Goal: Information Seeking & Learning: Find specific fact

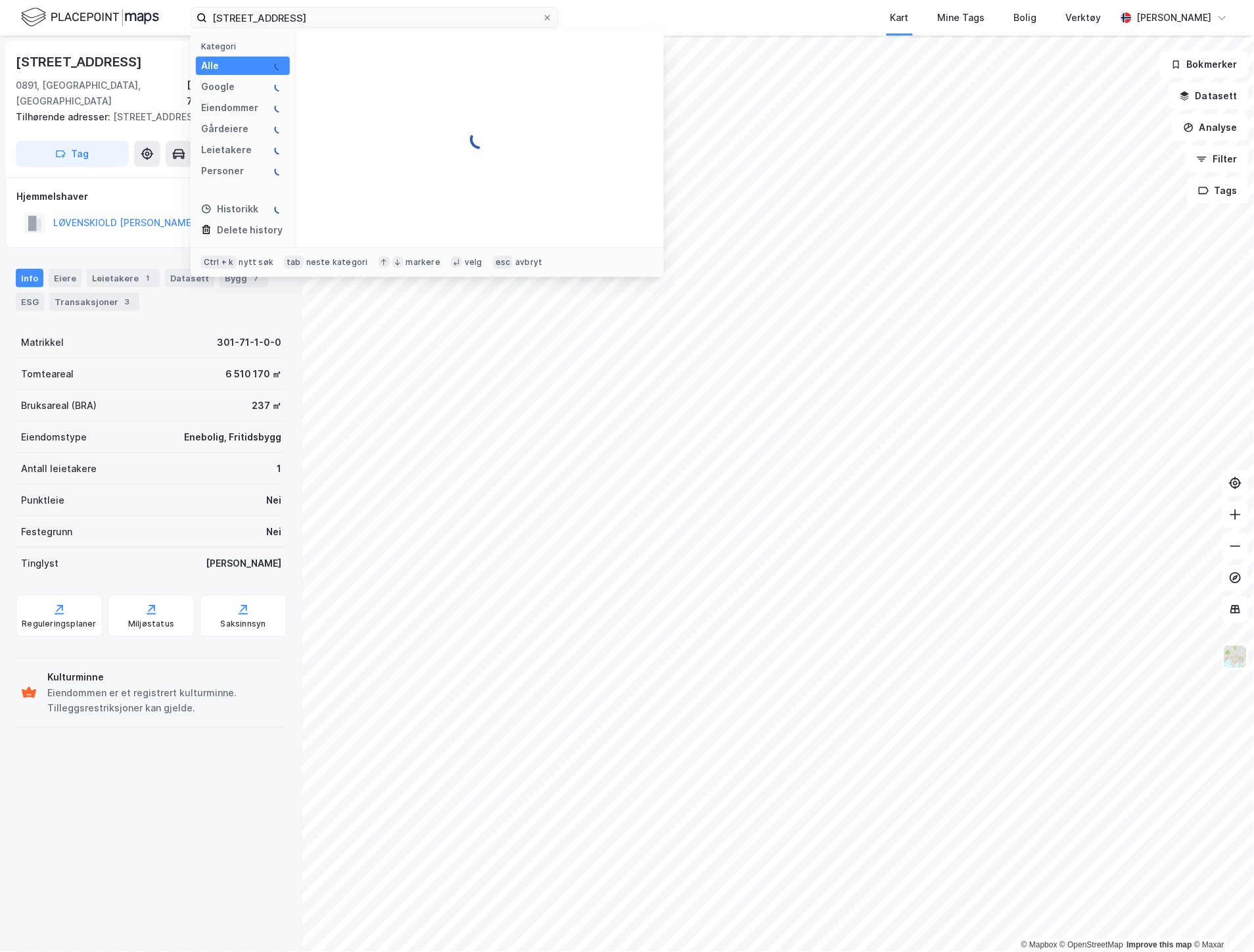
type input "[STREET_ADDRESS]"
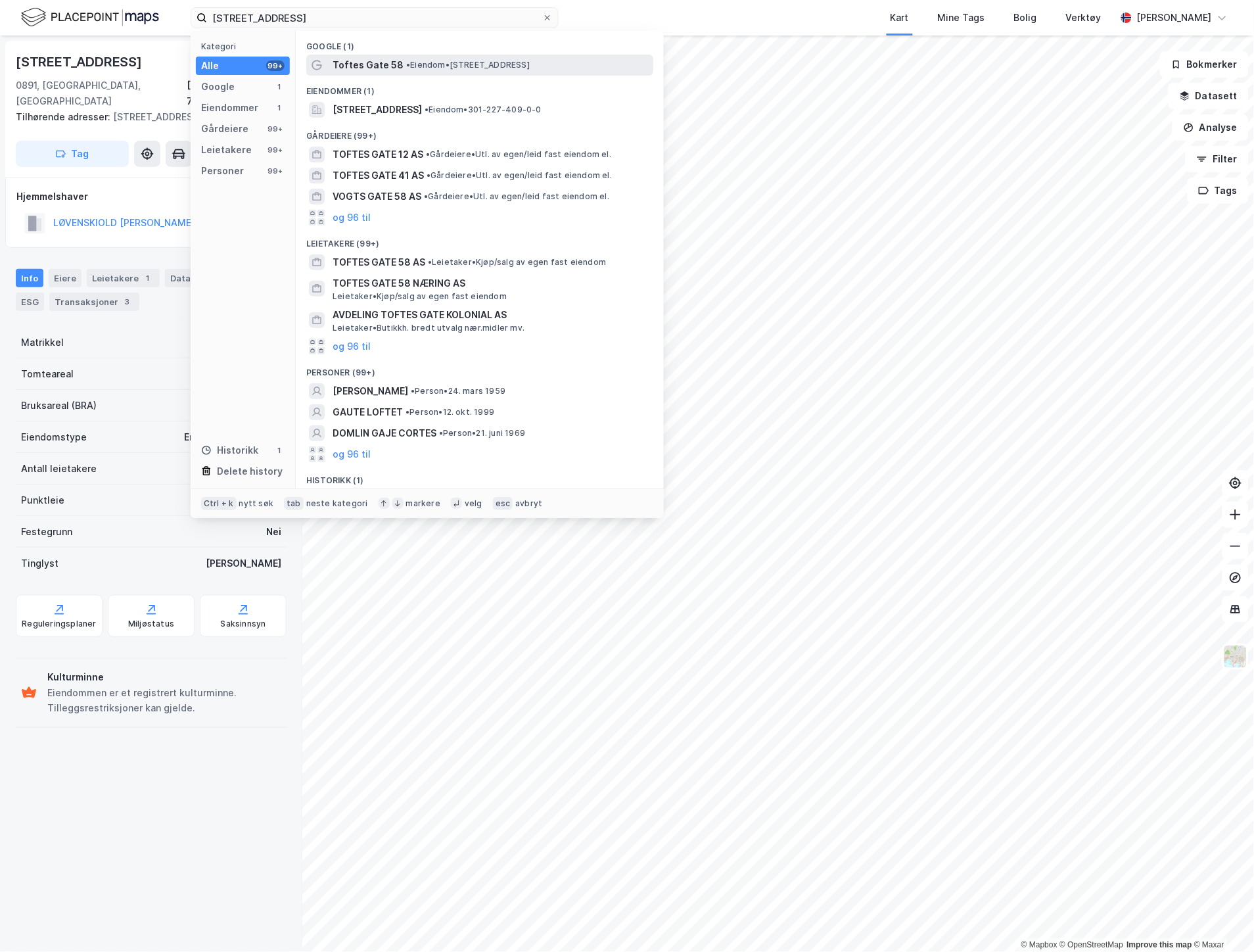
click at [355, 60] on span "Toftes Gate 58" at bounding box center [368, 65] width 71 height 15
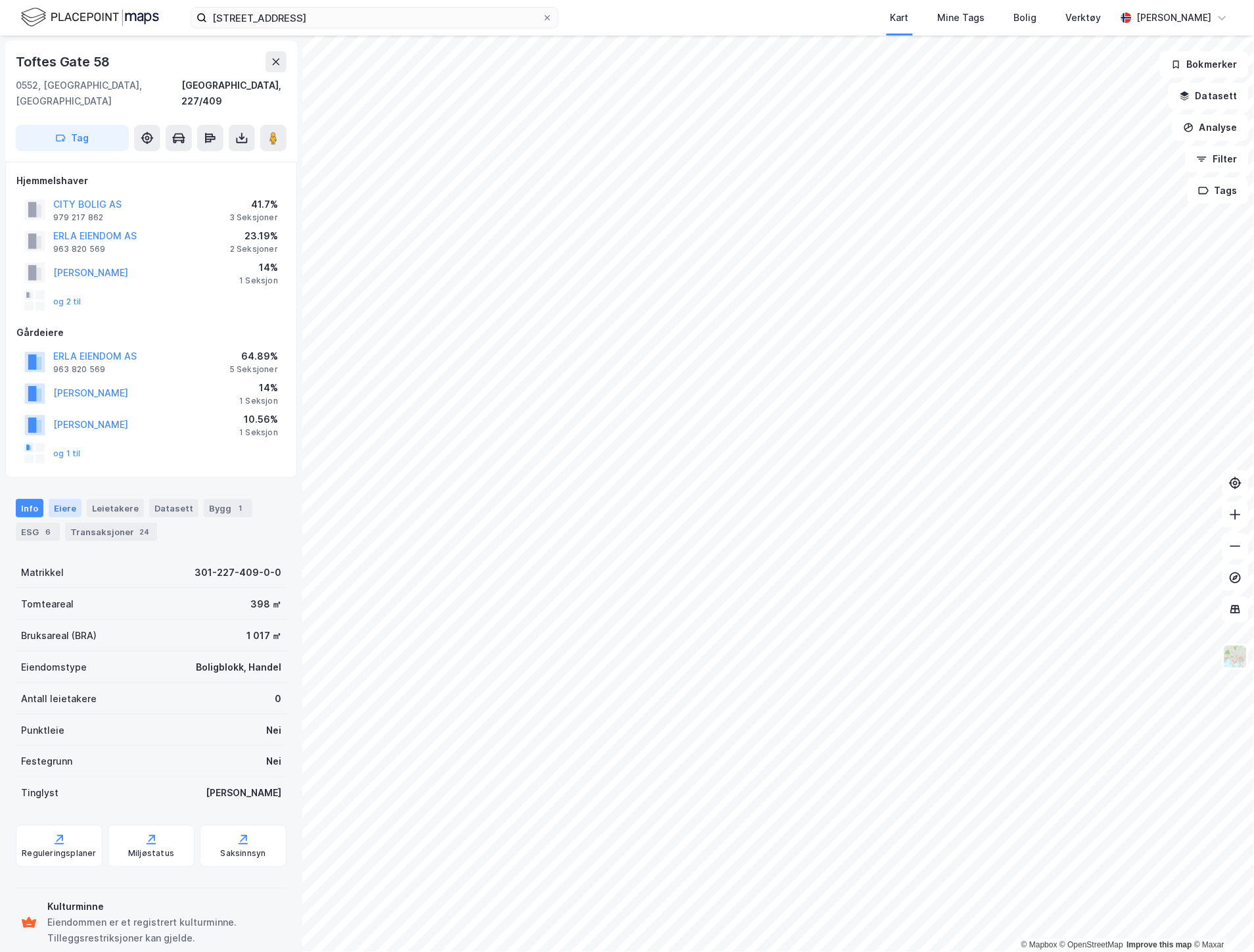
click at [56, 499] on div "Eiere" at bounding box center [65, 508] width 33 height 19
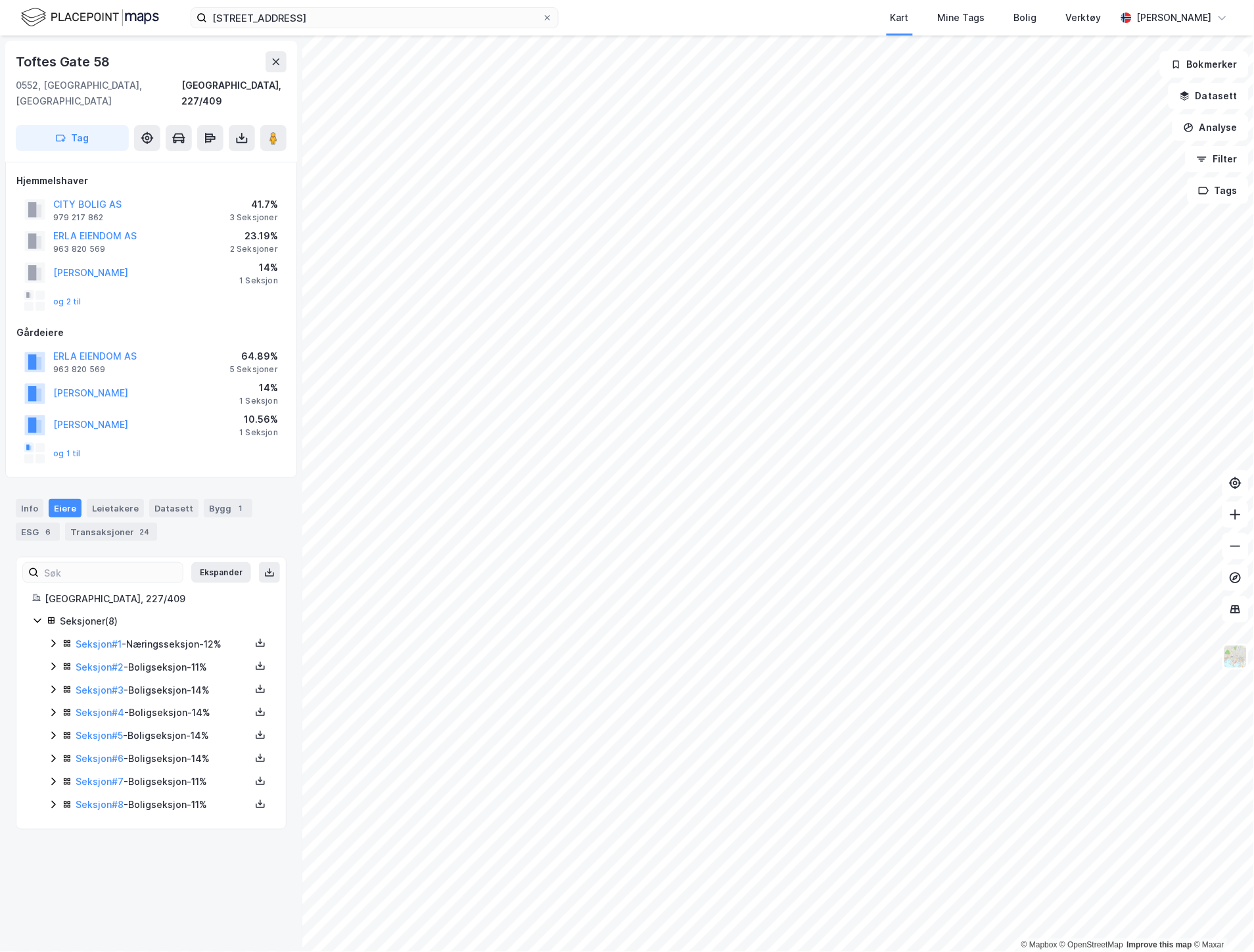
click at [53, 640] on icon at bounding box center [53, 644] width 4 height 8
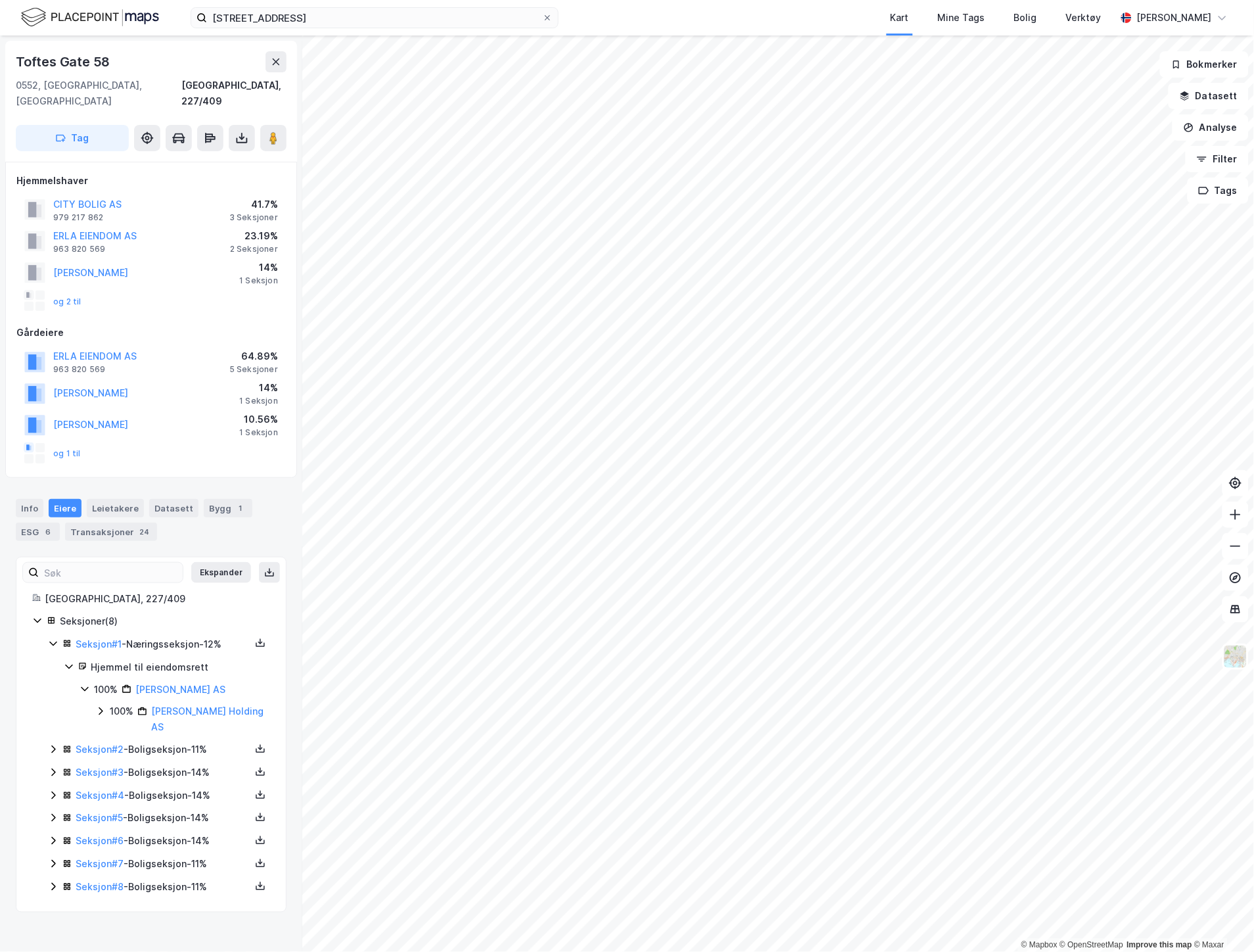
click at [53, 746] on icon at bounding box center [53, 750] width 4 height 8
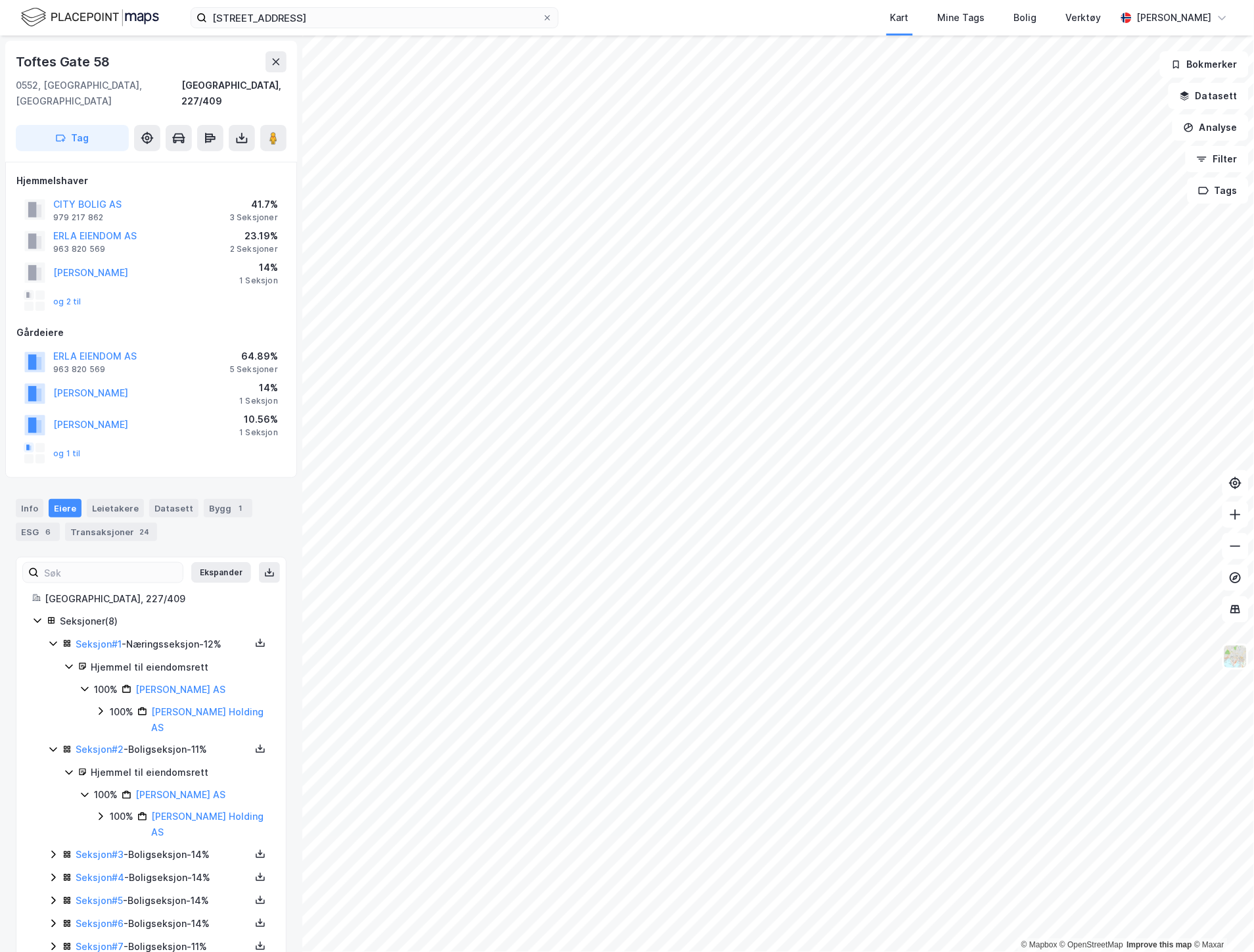
scroll to position [45, 0]
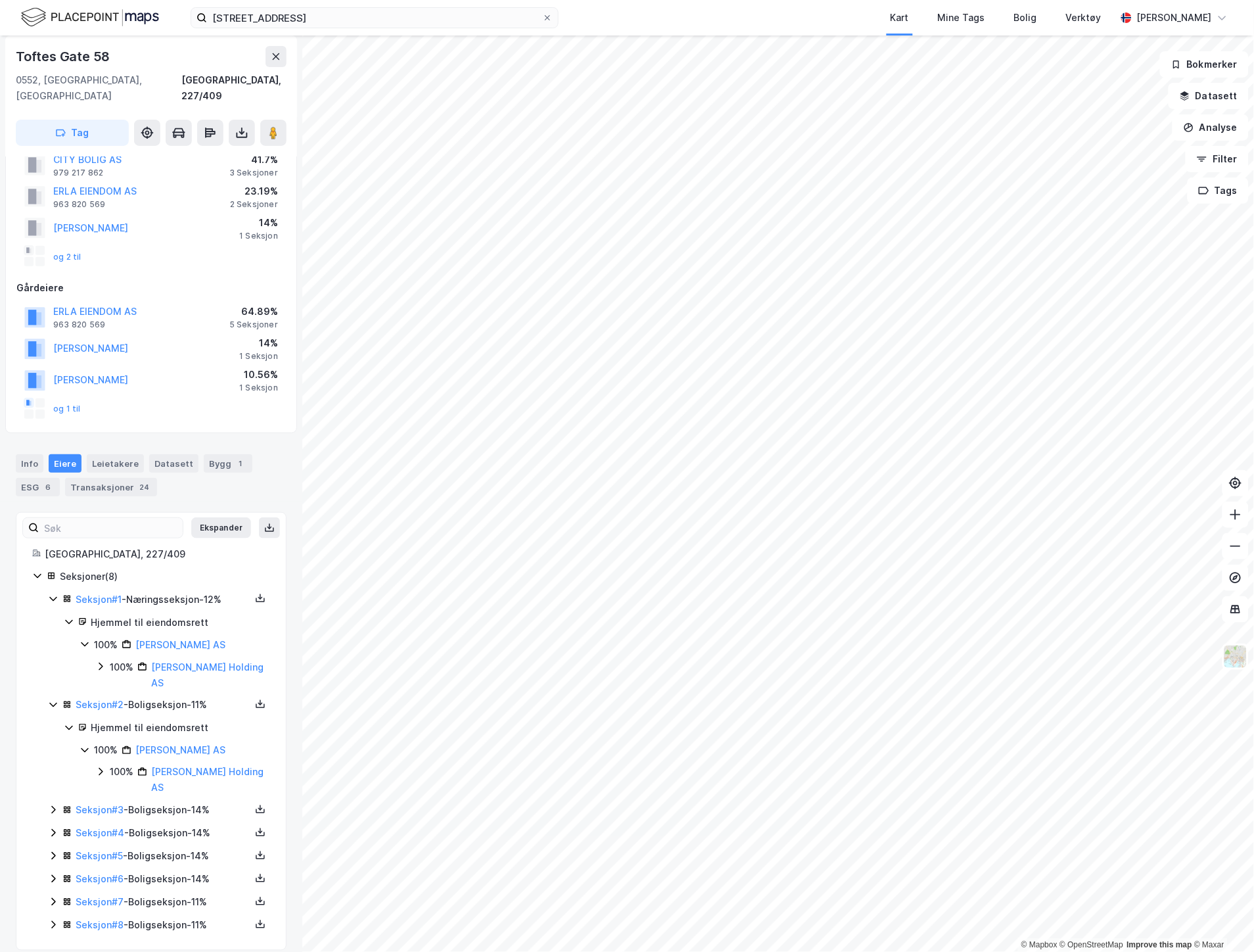
click at [54, 805] on icon at bounding box center [53, 810] width 11 height 11
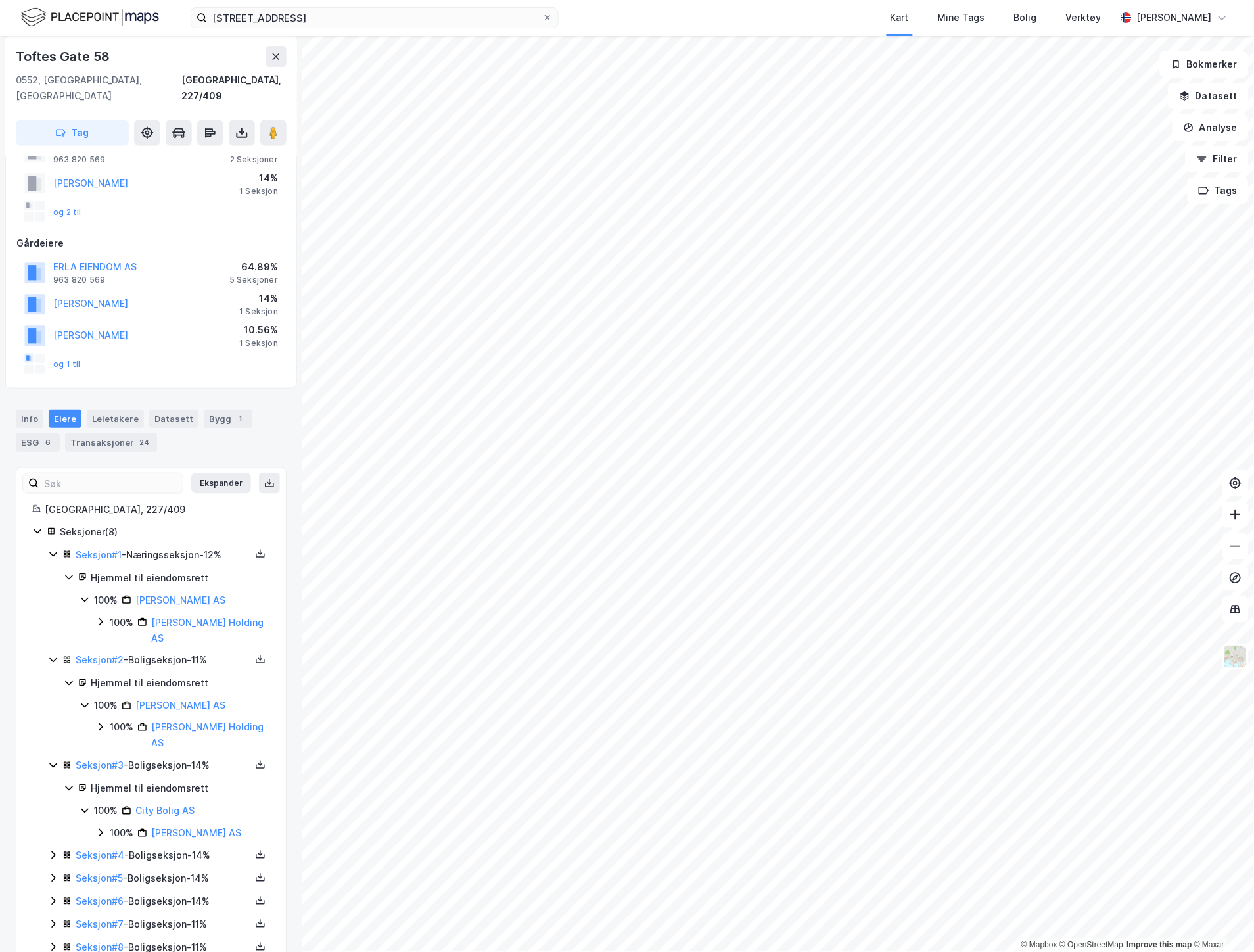
scroll to position [113, 0]
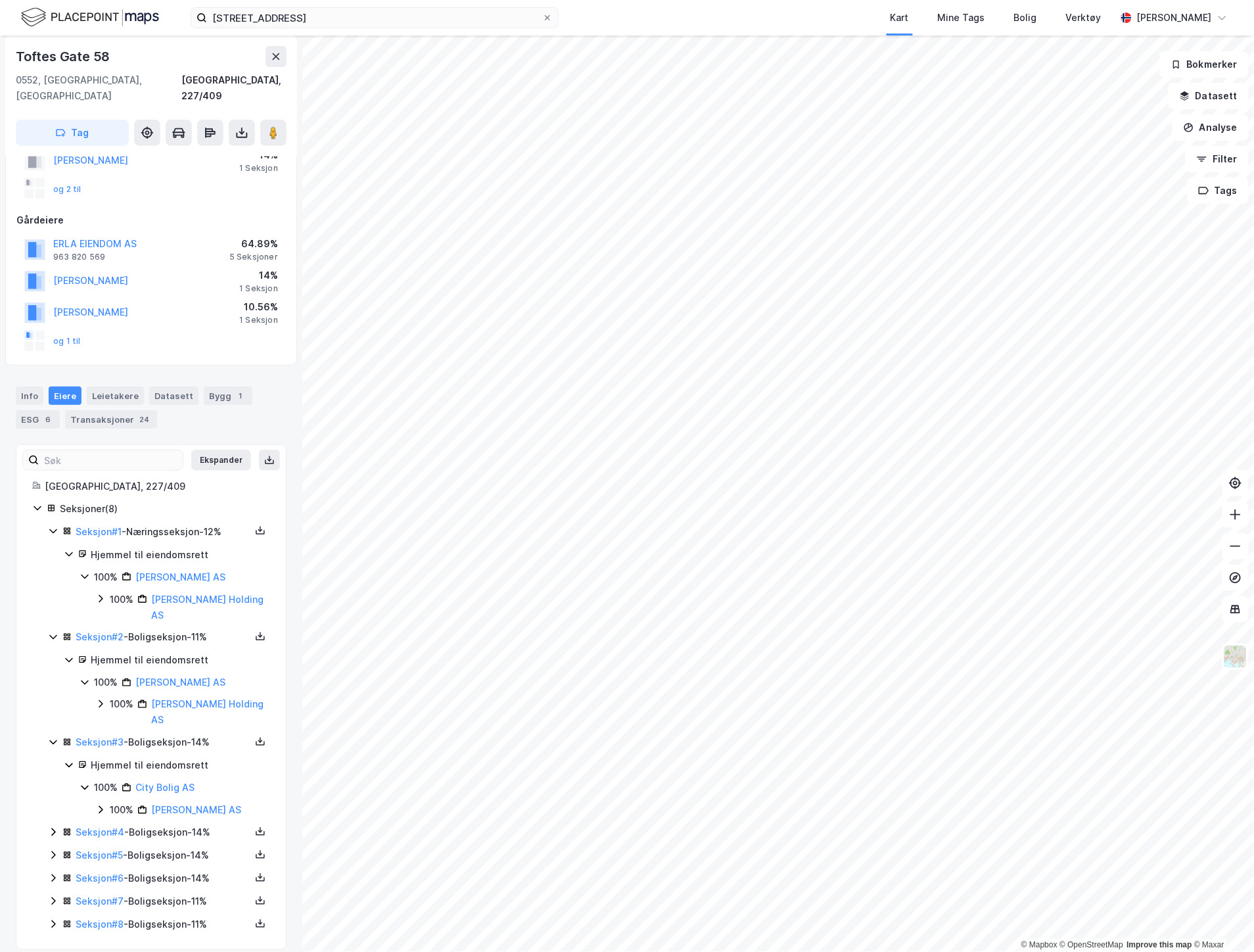
click at [51, 827] on icon at bounding box center [53, 831] width 11 height 11
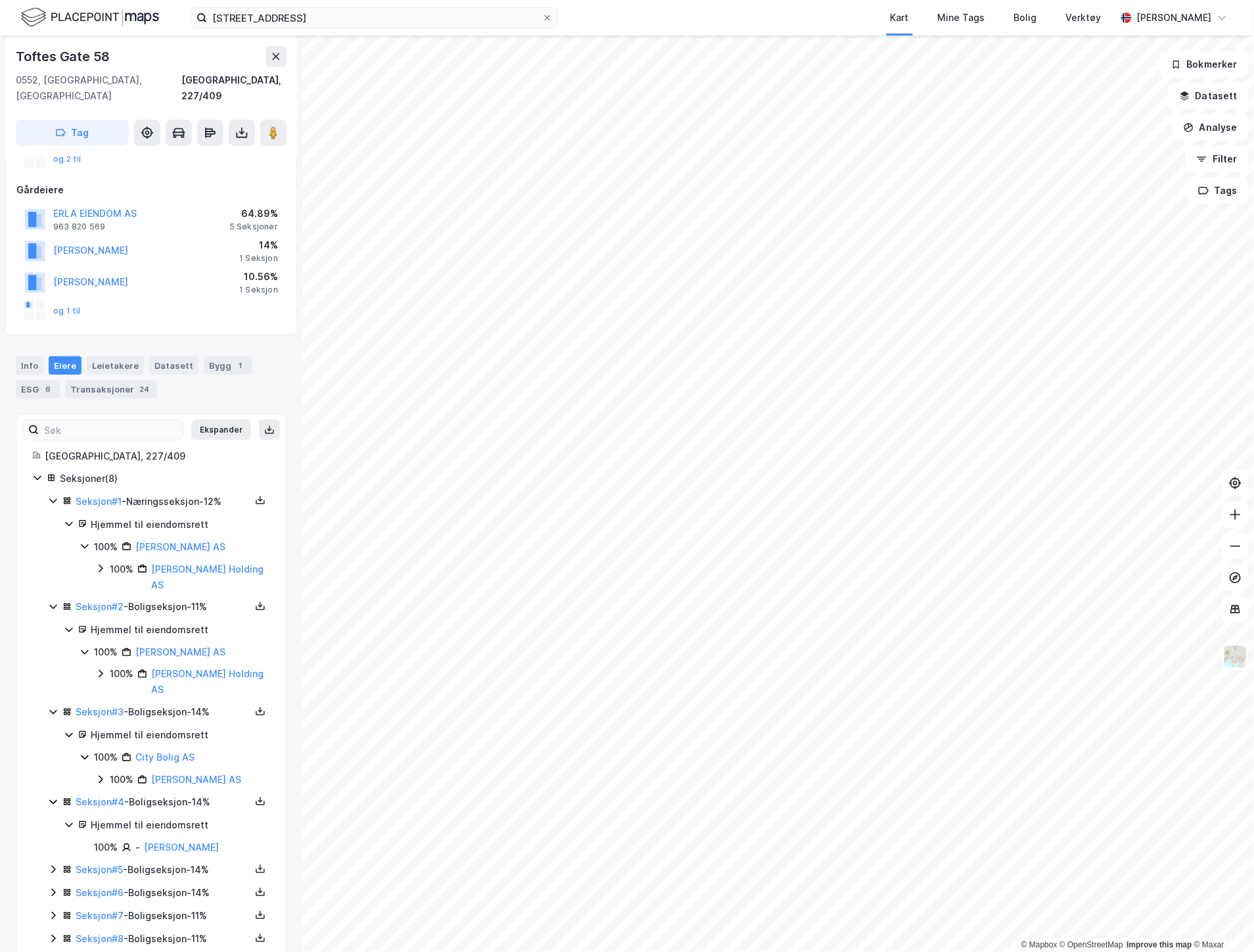
scroll to position [158, 0]
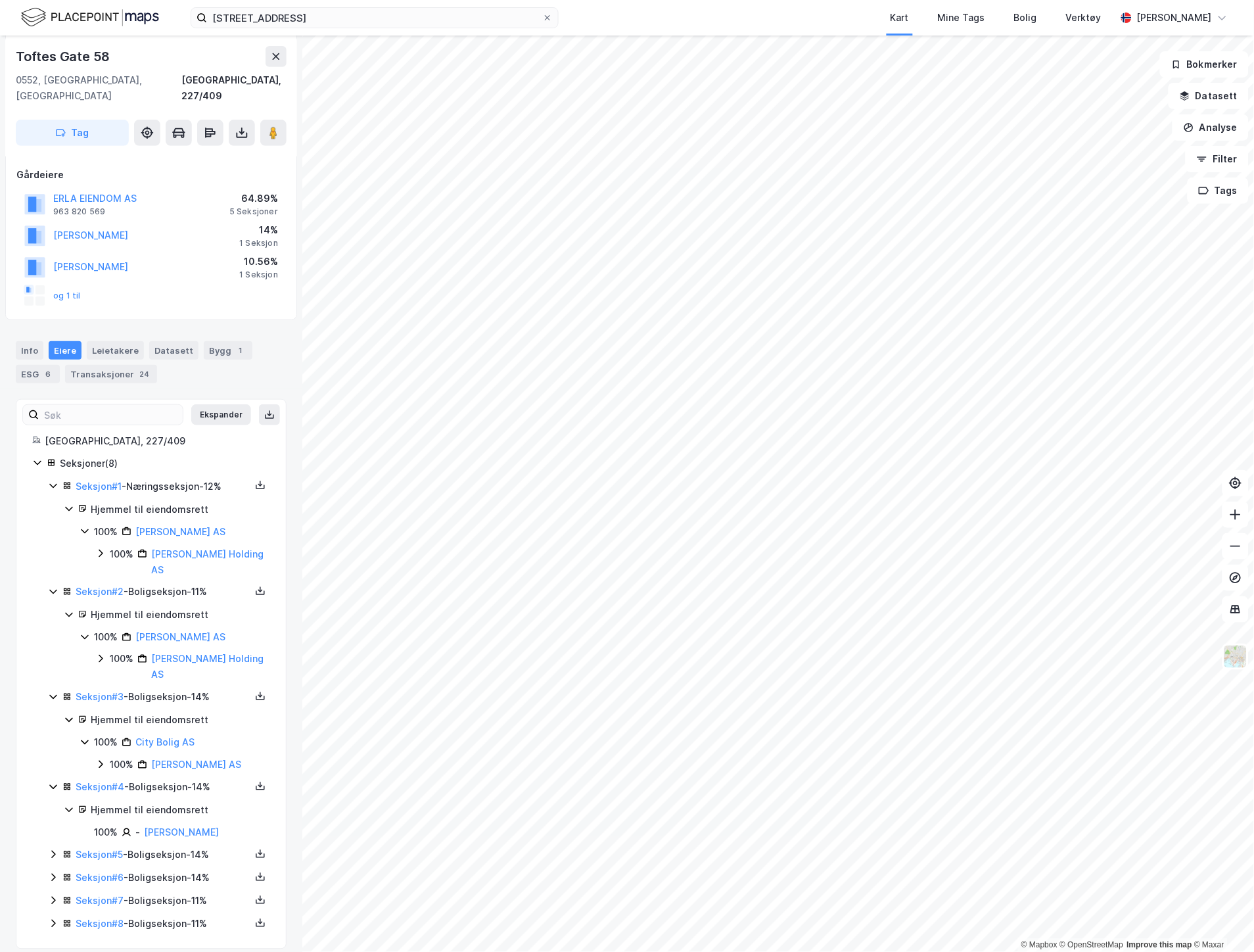
click at [53, 849] on icon at bounding box center [53, 854] width 11 height 11
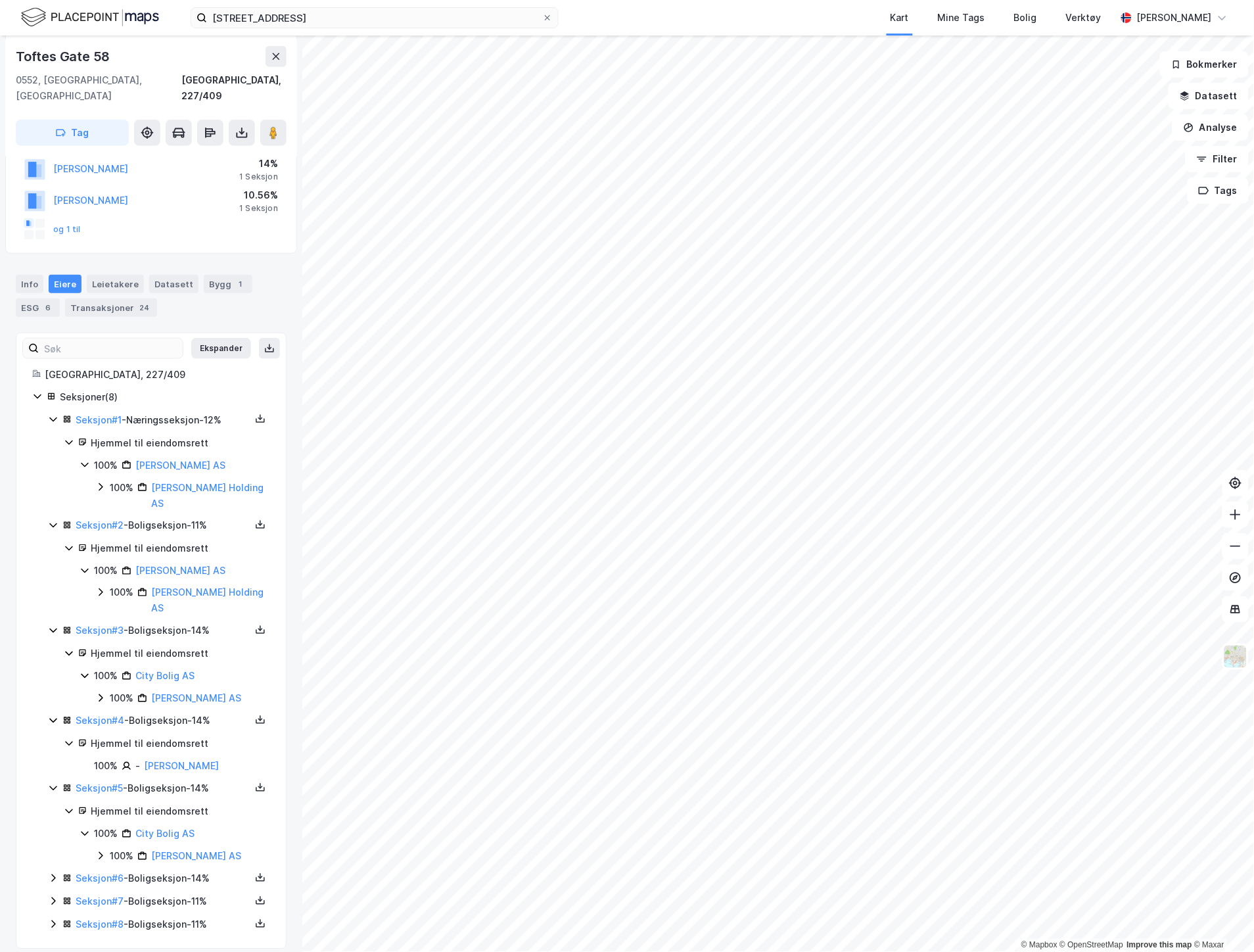
click at [50, 873] on icon at bounding box center [53, 878] width 11 height 11
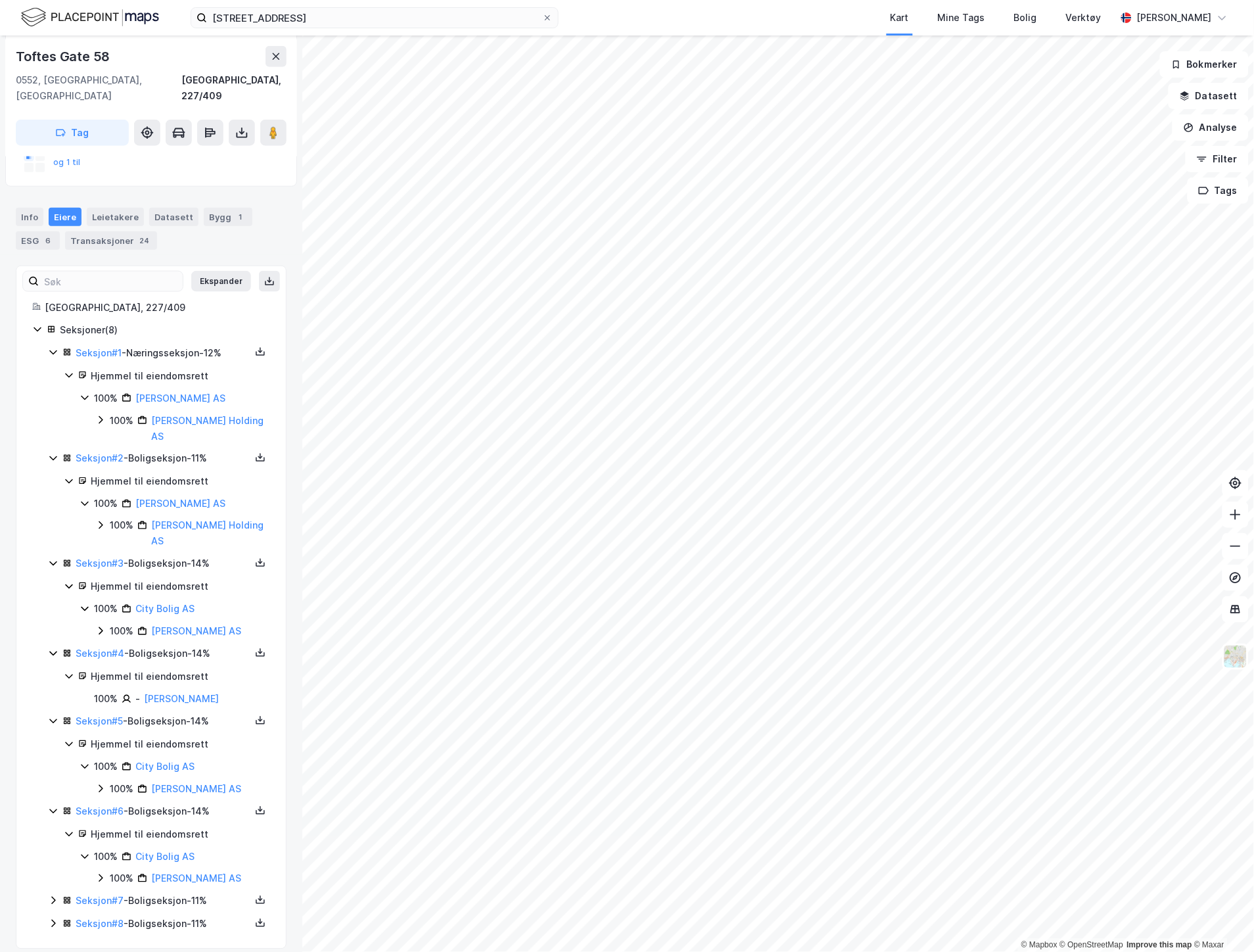
click at [56, 895] on icon at bounding box center [53, 900] width 11 height 11
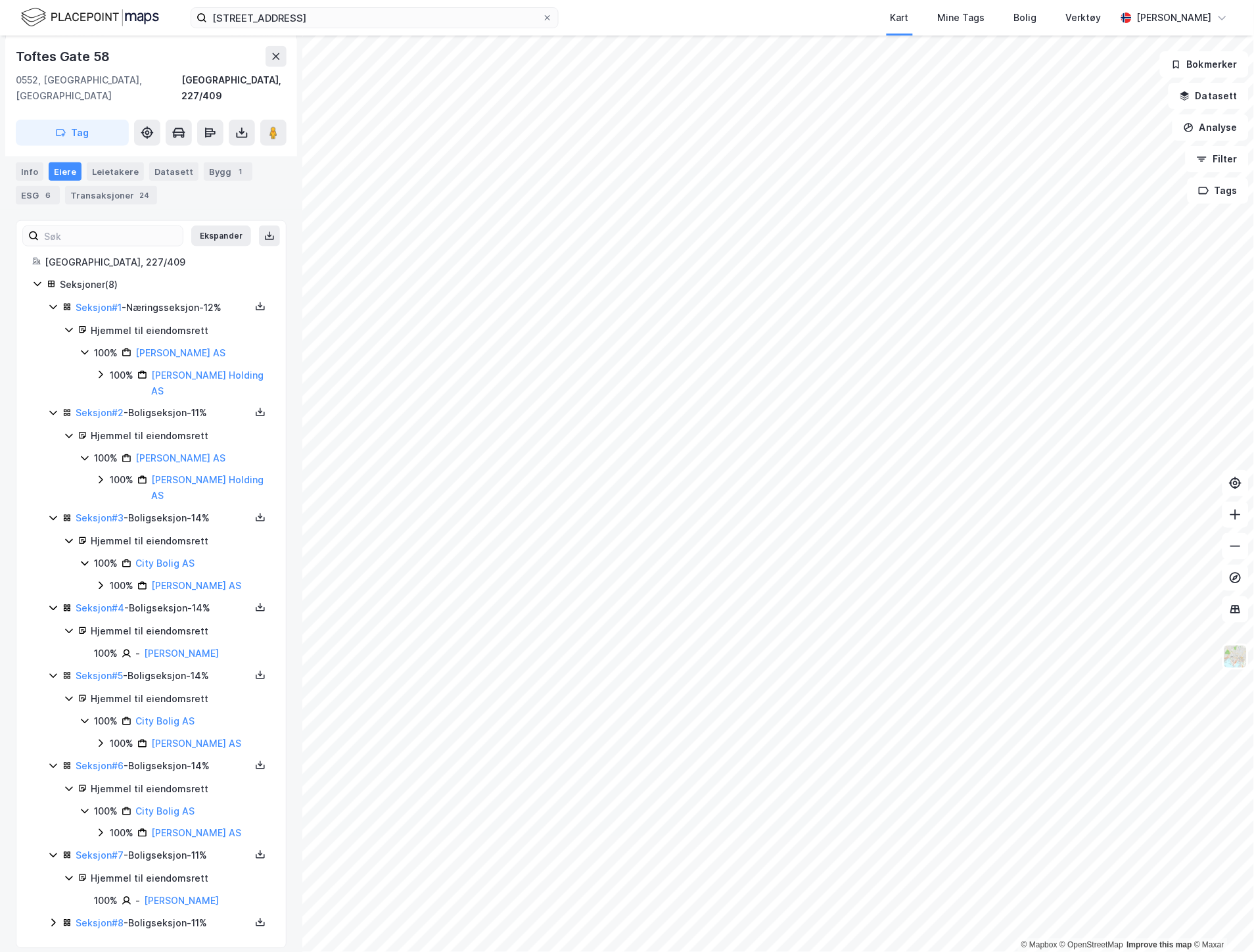
click at [49, 917] on icon at bounding box center [53, 922] width 11 height 11
